Goal: Information Seeking & Learning: Learn about a topic

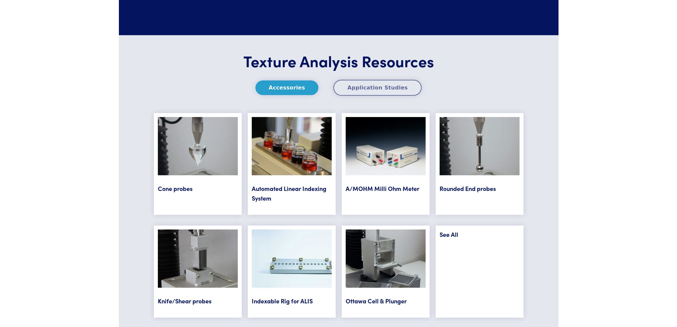
scroll to position [2664, 0]
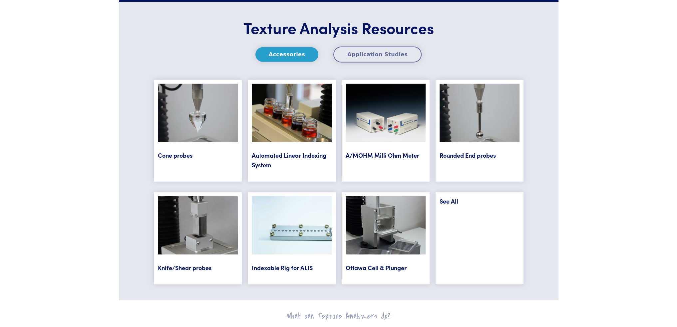
click at [454, 201] on link "See All" at bounding box center [449, 201] width 19 height 8
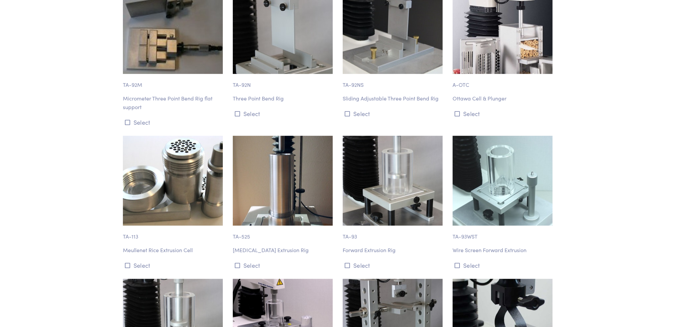
scroll to position [3997, 0]
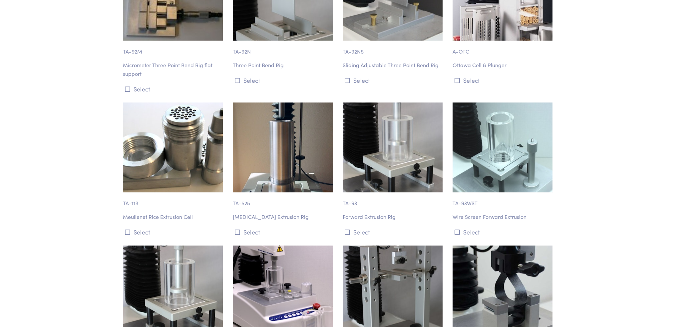
click at [76, 157] on body "Instruments Texture Analyzers Measure any physical product characteristic. TA.X…" at bounding box center [338, 113] width 677 height 8221
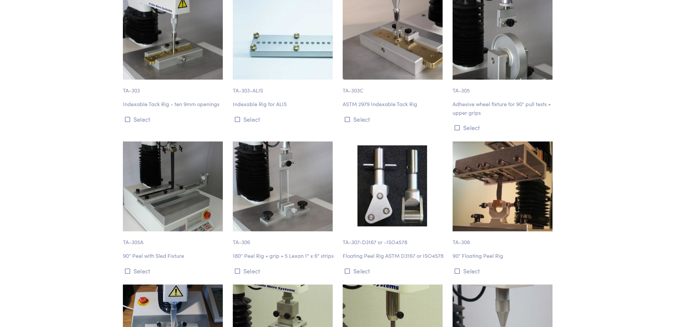
scroll to position [4430, 0]
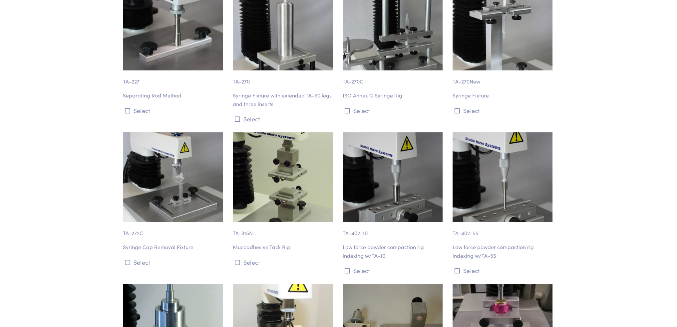
scroll to position [5029, 0]
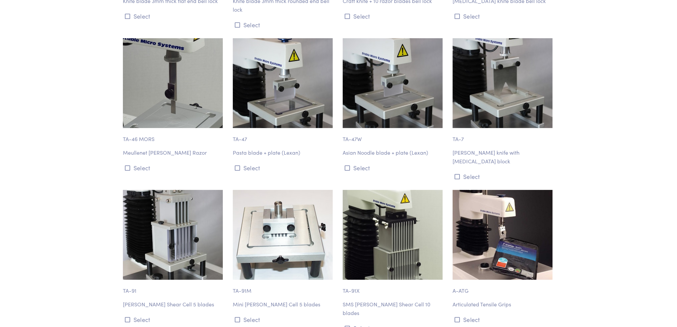
scroll to position [0, 0]
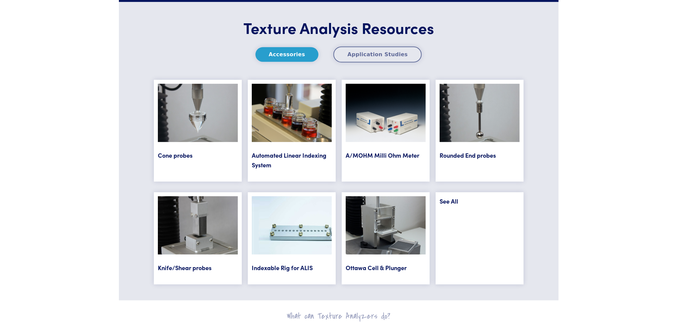
scroll to position [2698, 0]
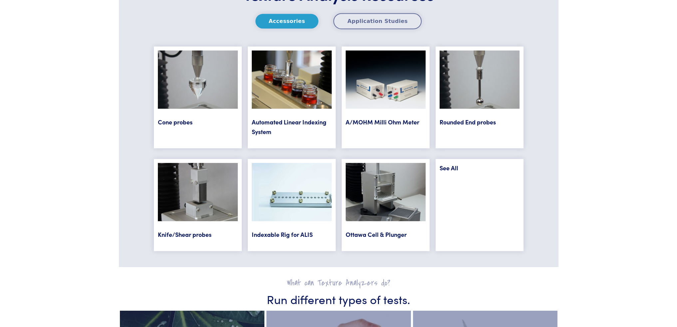
click at [454, 168] on link "See All" at bounding box center [449, 168] width 19 height 8
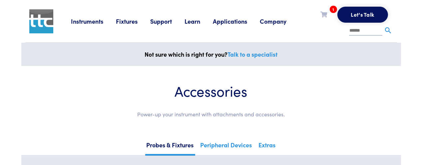
click at [163, 36] on div "Instruments Texture Analyzers Measure any physical product characteristic. TA.X…" at bounding box center [232, 21] width 322 height 42
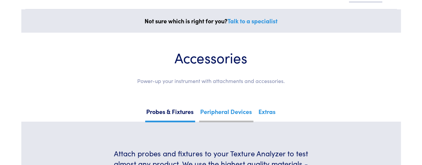
click at [228, 116] on link "Peripheral Devices" at bounding box center [226, 114] width 54 height 16
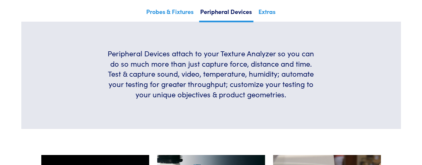
scroll to position [33, 0]
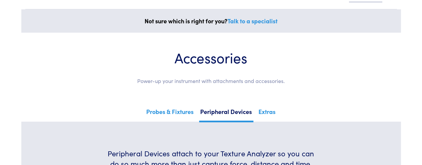
drag, startPoint x: 271, startPoint y: 110, endPoint x: 281, endPoint y: 111, distance: 10.0
click at [271, 110] on link "Extras" at bounding box center [267, 113] width 20 height 15
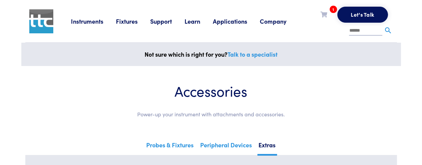
click at [86, 23] on link "Instruments" at bounding box center [93, 21] width 45 height 8
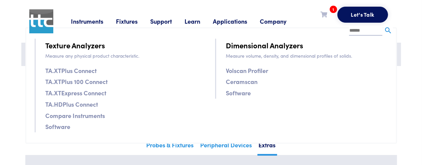
click at [83, 46] on link "Texture Analyzers" at bounding box center [76, 45] width 60 height 12
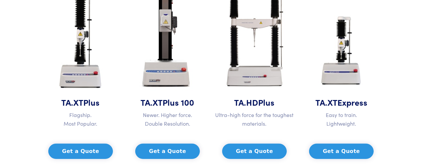
scroll to position [433, 0]
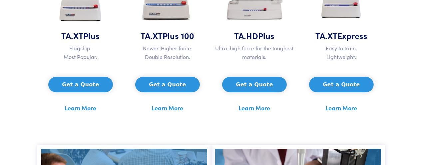
click at [88, 110] on link "Learn More" at bounding box center [81, 108] width 32 height 10
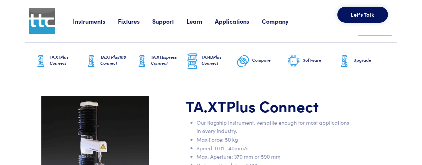
scroll to position [67, 0]
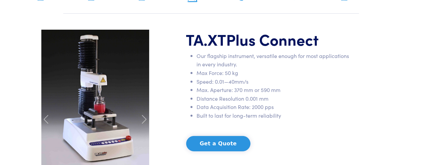
drag, startPoint x: 348, startPoint y: 96, endPoint x: 348, endPoint y: 88, distance: 8.0
click at [348, 96] on li "Distance Resolution 0.001 mm" at bounding box center [274, 98] width 155 height 9
